Goal: Communication & Community: Answer question/provide support

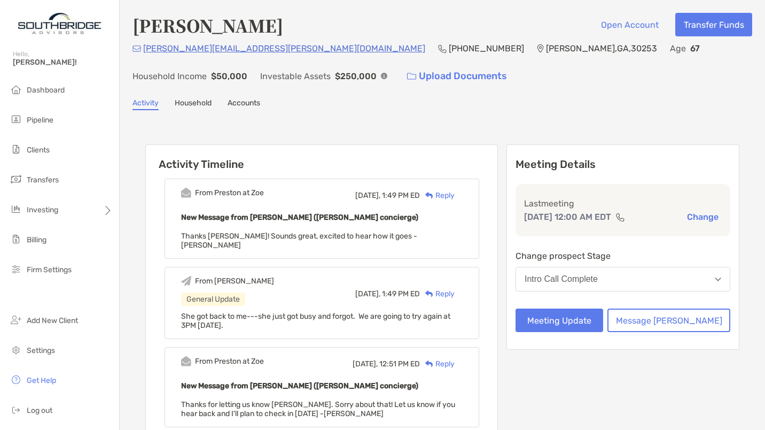
click at [454, 196] on div "Reply" at bounding box center [437, 195] width 35 height 11
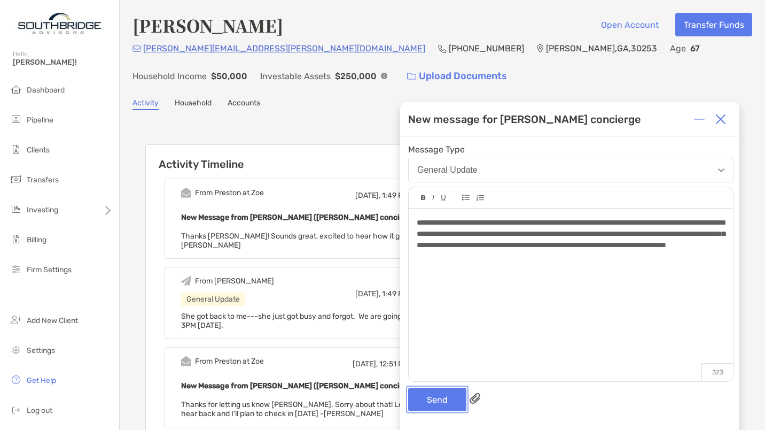
click at [434, 404] on button "Send" at bounding box center [437, 399] width 58 height 24
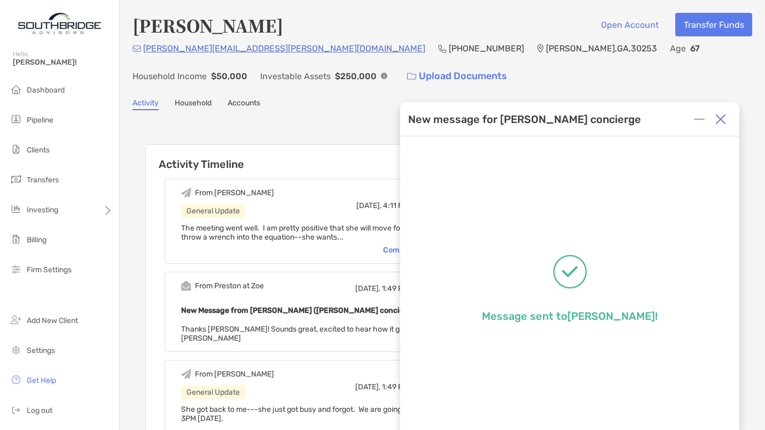
click at [721, 121] on img at bounding box center [721, 119] width 11 height 11
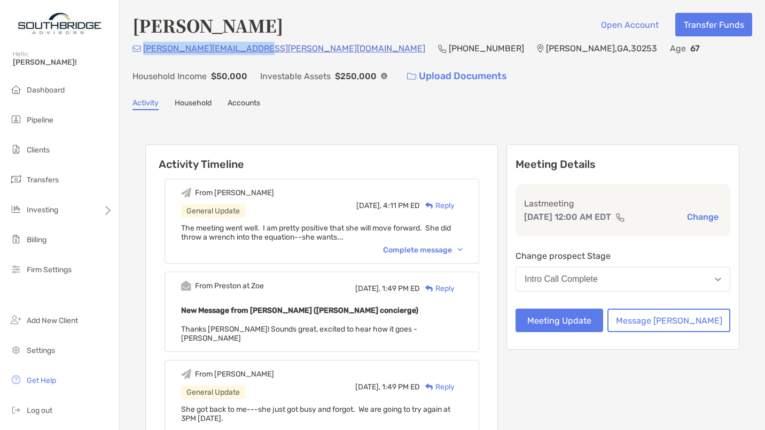
drag, startPoint x: 250, startPoint y: 51, endPoint x: 145, endPoint y: 49, distance: 105.3
click at [145, 49] on div "denise.grilliot@gmail.com (470) 855-4113 McDonough , GA , 30253 Age 67 Househol…" at bounding box center [443, 65] width 620 height 46
copy p "denise.grilliot@gmail.com"
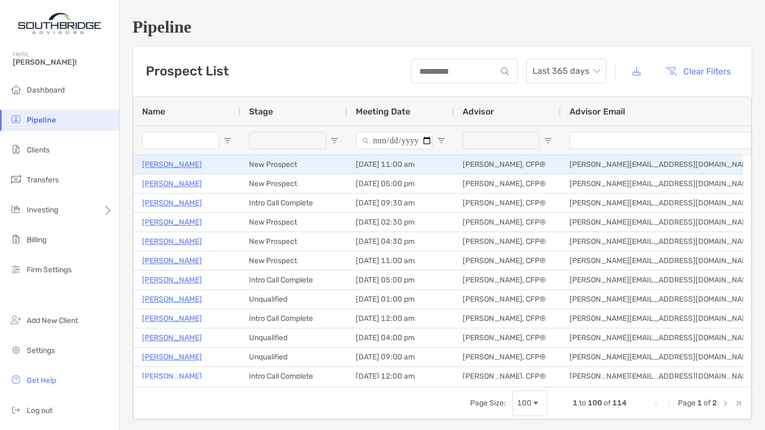
click at [166, 163] on p "Joe Williams" at bounding box center [172, 164] width 60 height 13
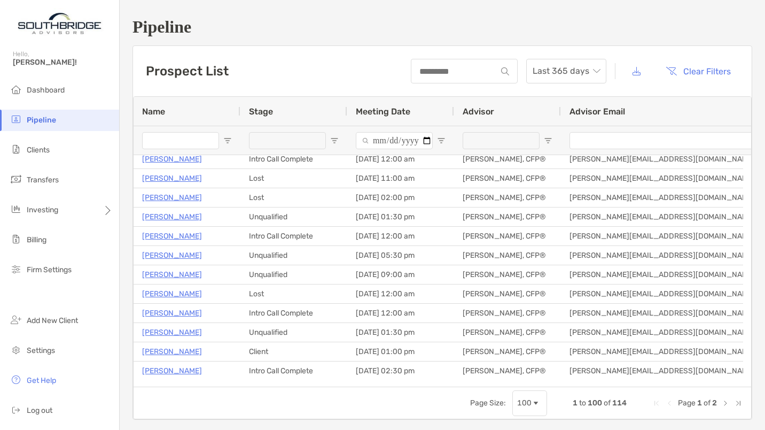
scroll to position [230, 0]
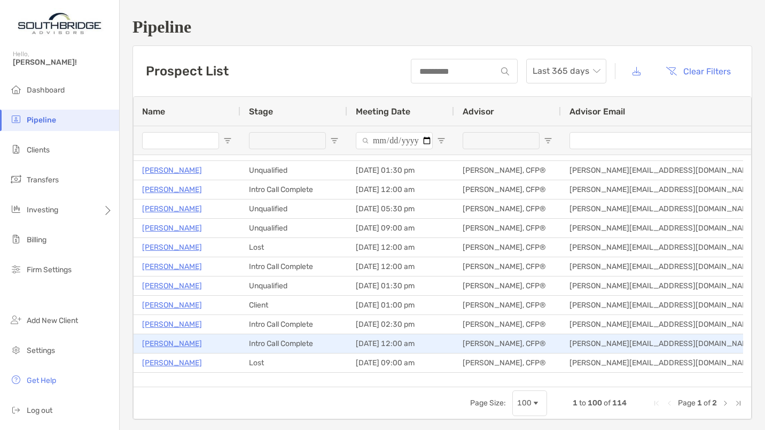
click at [187, 341] on p "[PERSON_NAME]" at bounding box center [172, 343] width 60 height 13
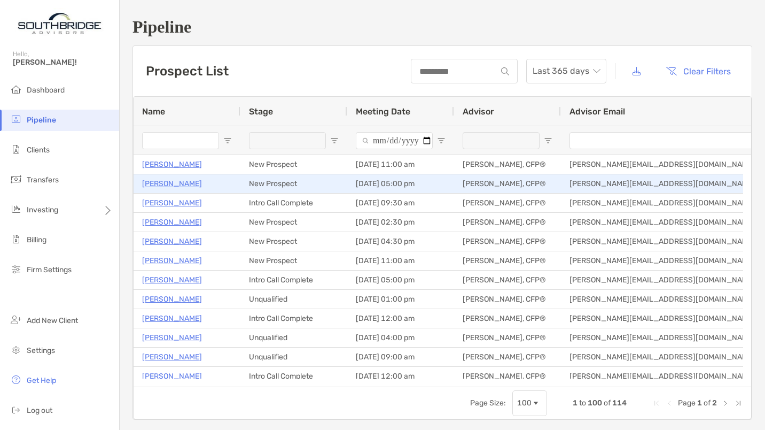
click at [200, 183] on p "[PERSON_NAME]" at bounding box center [172, 183] width 60 height 13
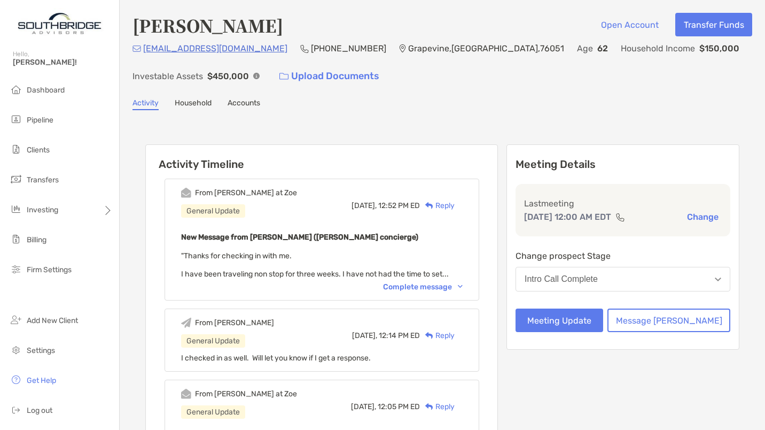
click at [455, 208] on div "Reply" at bounding box center [437, 205] width 35 height 11
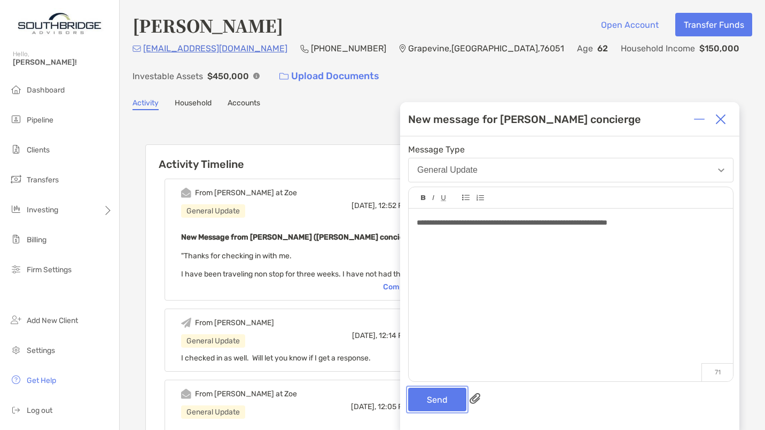
click at [445, 398] on button "Send" at bounding box center [437, 399] width 58 height 24
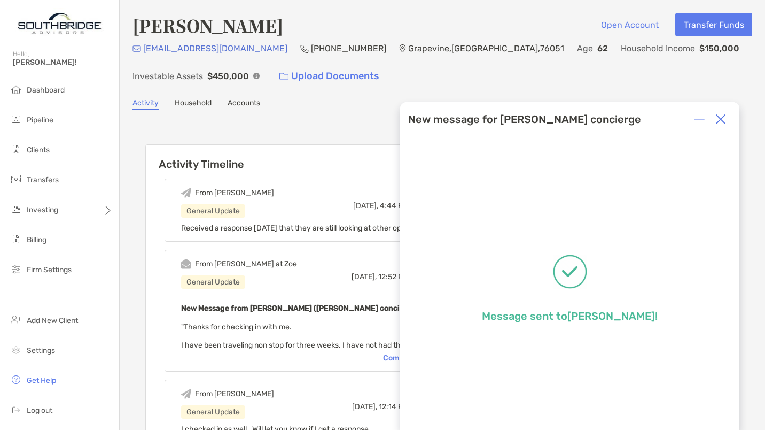
click at [724, 116] on img at bounding box center [721, 119] width 11 height 11
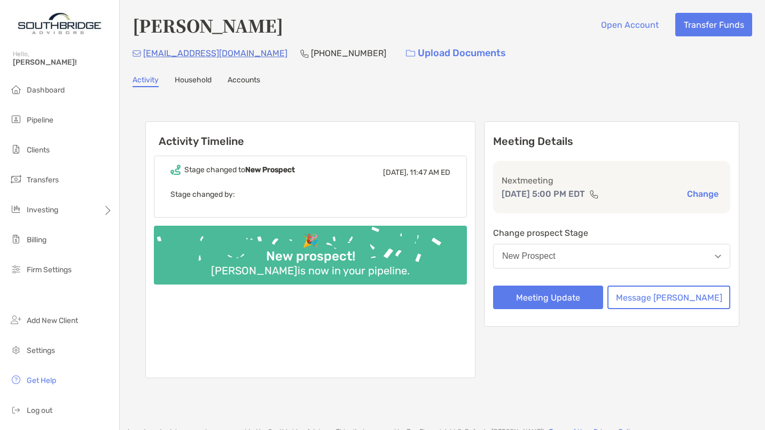
click at [613, 260] on button "New Prospect" at bounding box center [611, 256] width 237 height 25
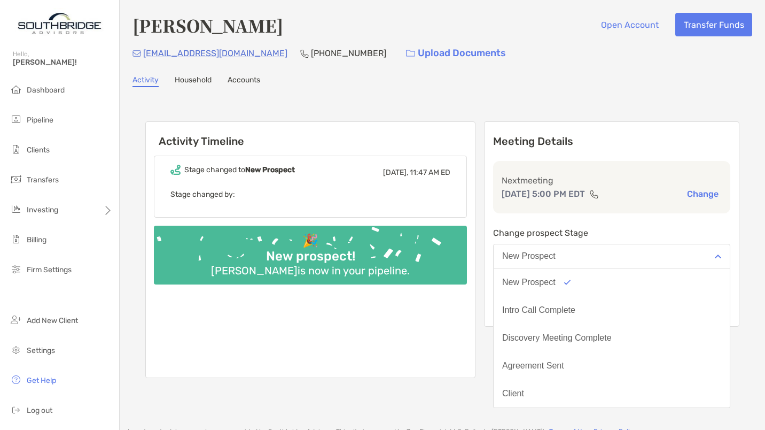
click at [613, 260] on button "New Prospect" at bounding box center [611, 256] width 237 height 25
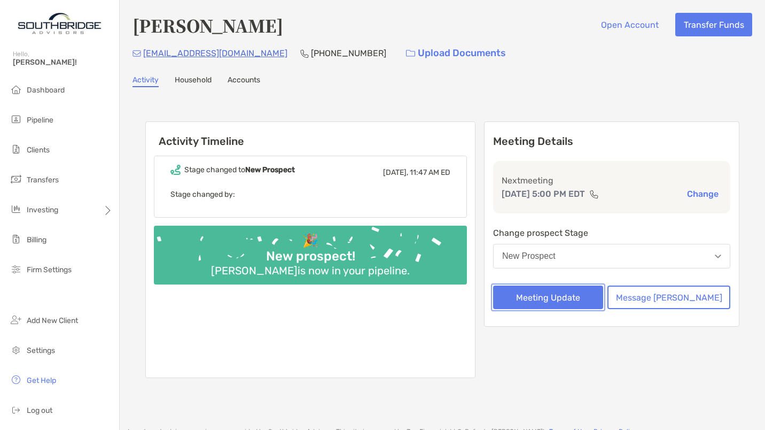
click at [591, 290] on button "Meeting Update" at bounding box center [548, 297] width 110 height 24
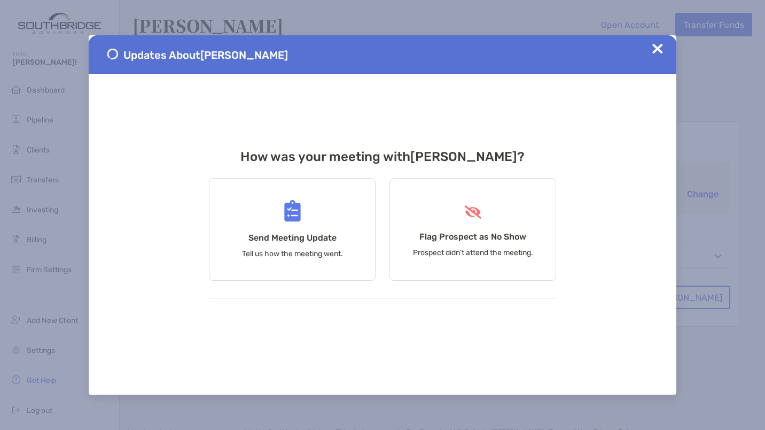
click at [452, 230] on div "Flag Prospect as No Show Prospect didn’t attend the meeting." at bounding box center [473, 229] width 167 height 103
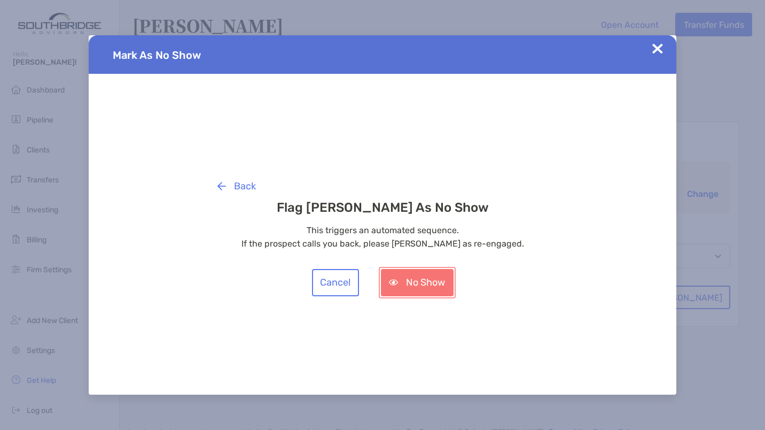
click at [421, 282] on button "No Show" at bounding box center [417, 282] width 73 height 27
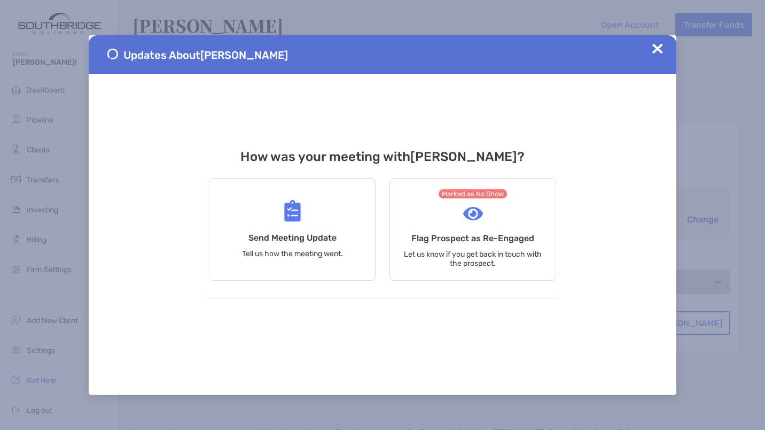
click at [659, 48] on img at bounding box center [657, 48] width 11 height 11
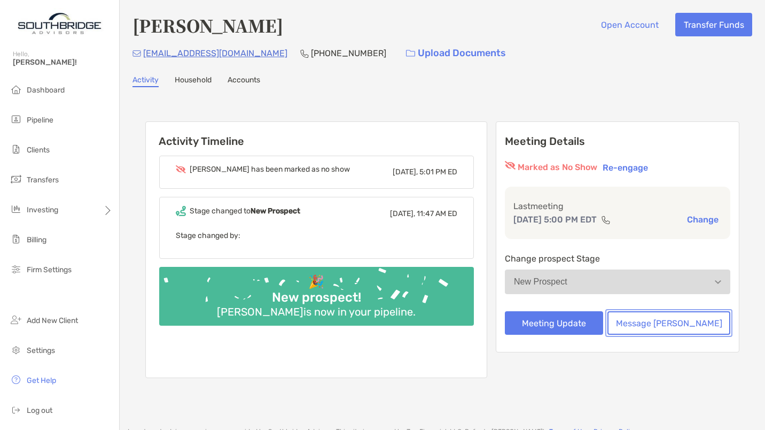
click at [657, 323] on button "Message [PERSON_NAME]" at bounding box center [669, 323] width 123 height 24
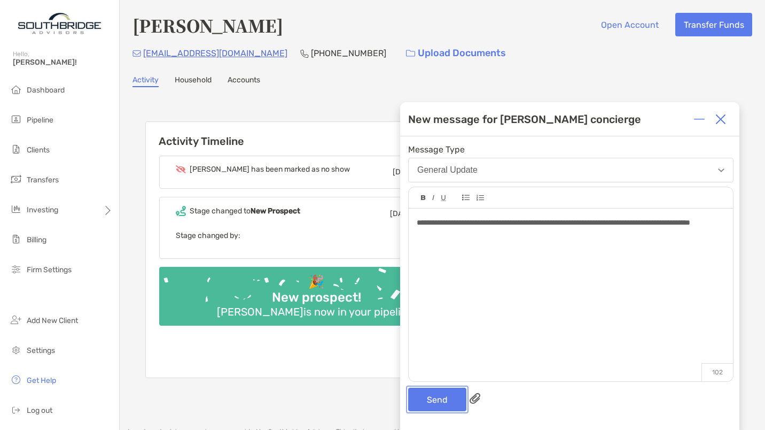
click at [434, 408] on button "Send" at bounding box center [437, 399] width 58 height 24
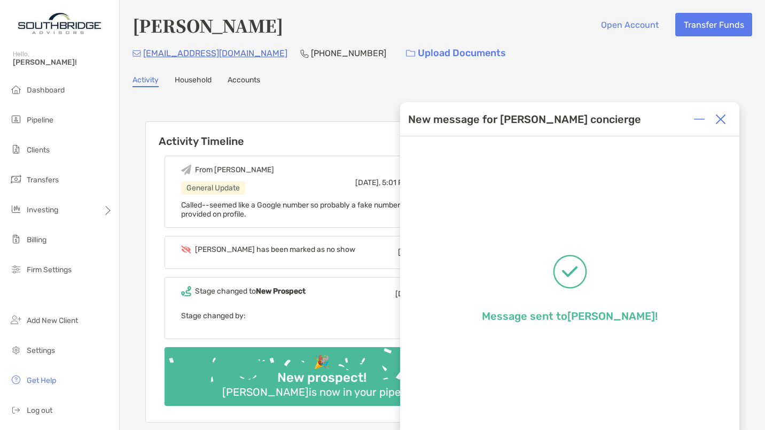
click at [723, 118] on img at bounding box center [721, 119] width 11 height 11
